Goal: Task Accomplishment & Management: Use online tool/utility

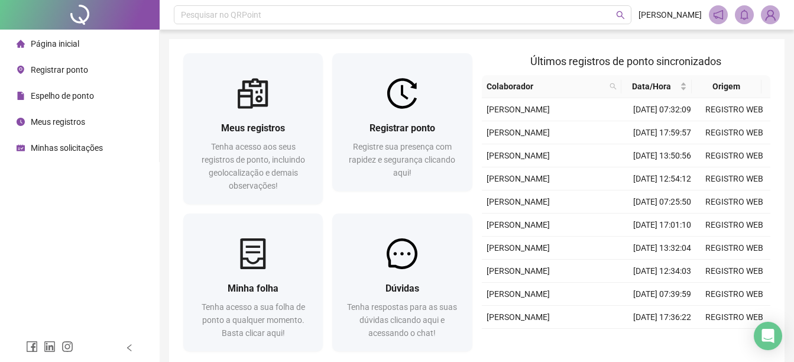
click at [41, 66] on span "Registrar ponto" at bounding box center [59, 69] width 57 height 9
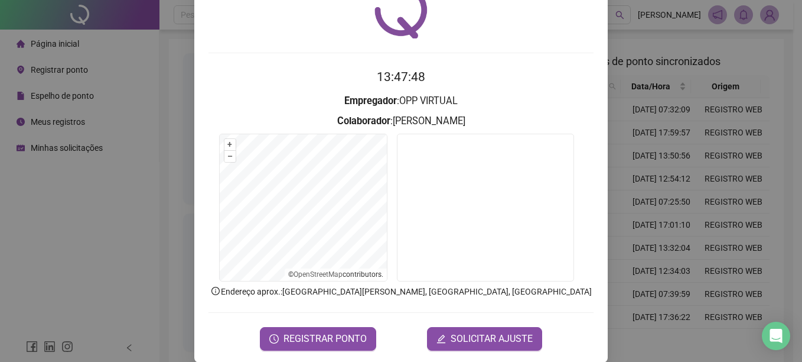
scroll to position [74, 0]
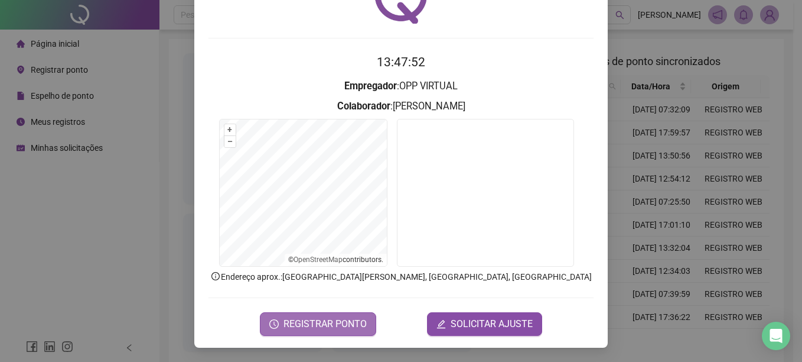
click at [308, 330] on span "REGISTRAR PONTO" at bounding box center [325, 324] width 83 height 14
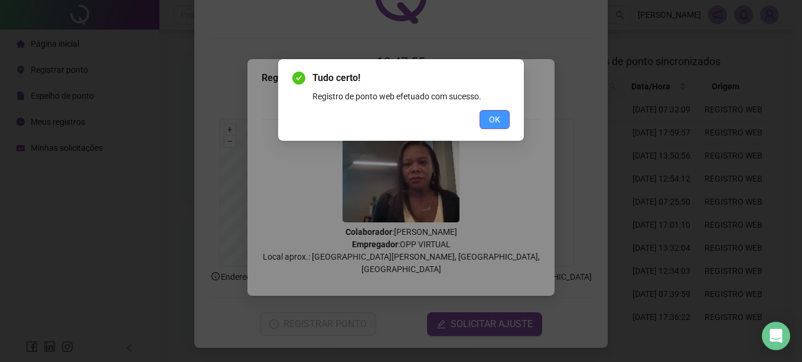
click at [502, 117] on button "OK" at bounding box center [495, 119] width 30 height 19
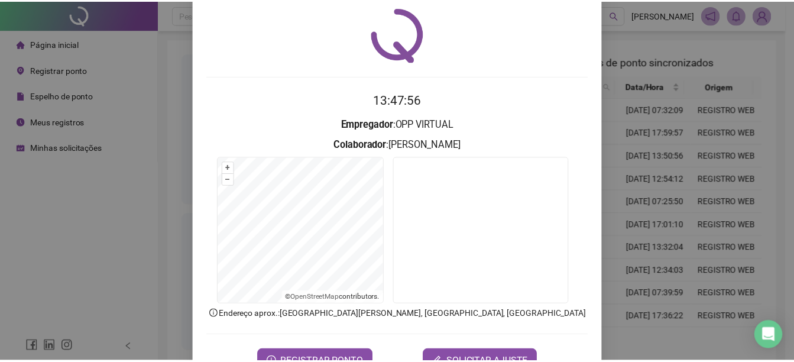
scroll to position [0, 0]
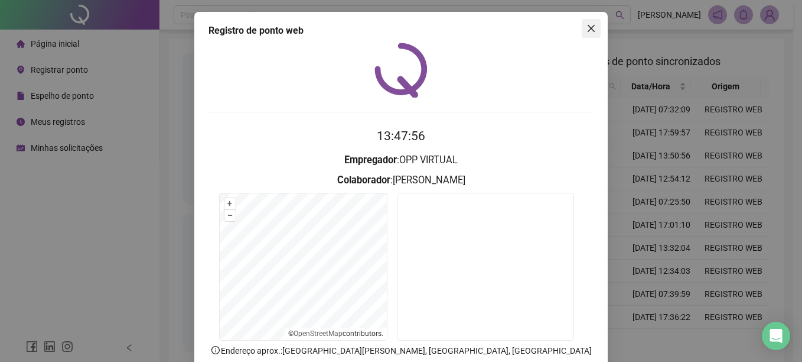
click at [589, 26] on icon "close" at bounding box center [591, 28] width 9 height 9
